Goal: Navigation & Orientation: Find specific page/section

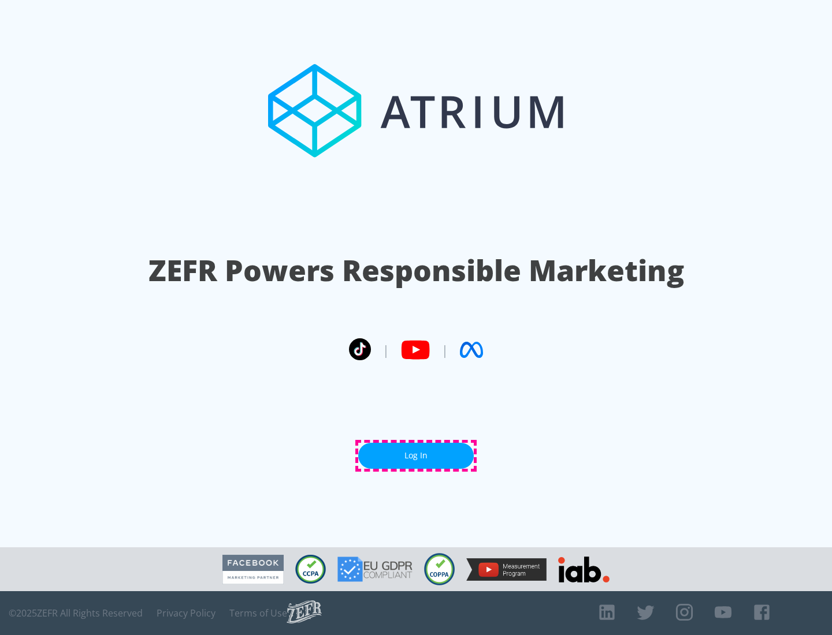
click at [416, 456] on link "Log In" at bounding box center [416, 456] width 116 height 26
